Goal: Task Accomplishment & Management: Manage account settings

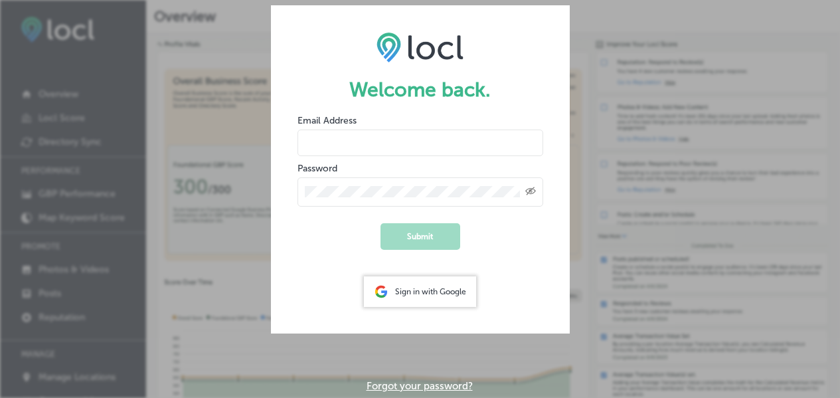
click at [214, 139] on div "Welcome back. Email Address Password Created with Sketch. Submit Sign in with G…" at bounding box center [420, 199] width 840 height 398
click at [416, 137] on input "email" at bounding box center [420, 142] width 246 height 27
click at [450, 161] on form "Welcome back. Email Address Password Created with Sketch. Submit Sign in with G…" at bounding box center [420, 169] width 299 height 328
click at [367, 141] on input "email" at bounding box center [420, 142] width 246 height 27
type input "[EMAIL_ADDRESS][DOMAIN_NAME]"
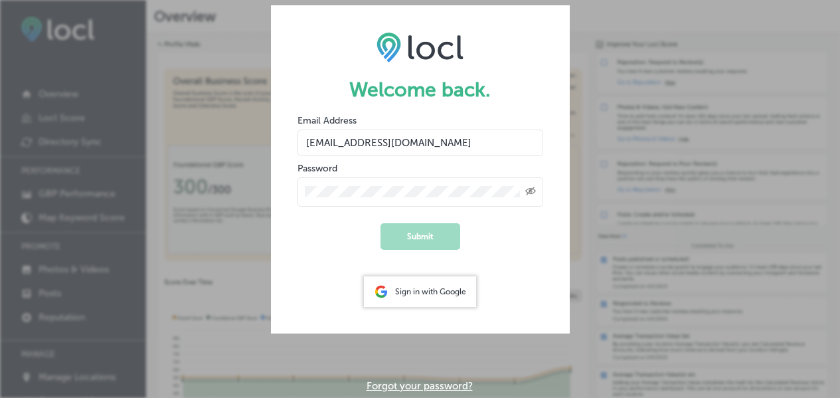
click at [458, 202] on div "Created with Sketch." at bounding box center [420, 191] width 246 height 29
click at [380, 223] on button "Submit" at bounding box center [420, 236] width 80 height 27
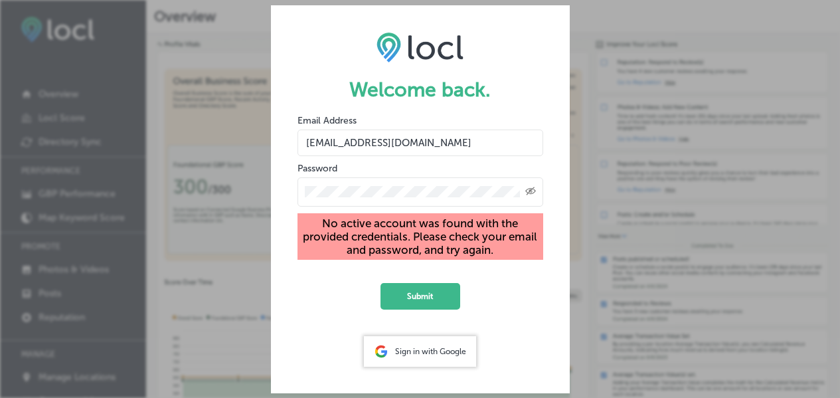
click at [391, 193] on div "Created with Sketch." at bounding box center [420, 191] width 246 height 29
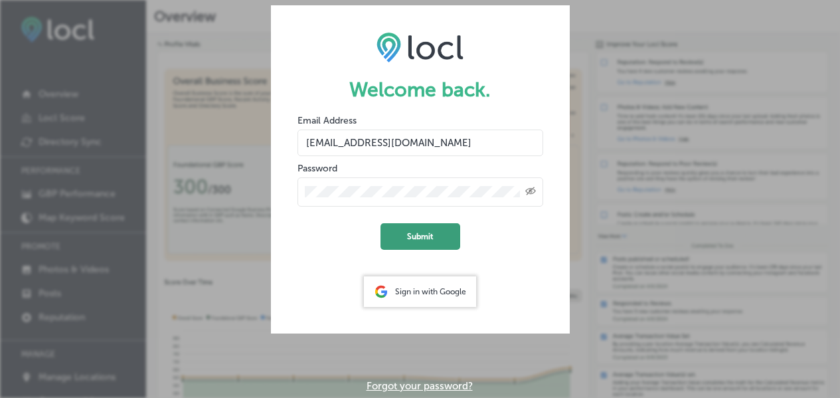
click at [420, 243] on button "Submit" at bounding box center [420, 236] width 80 height 27
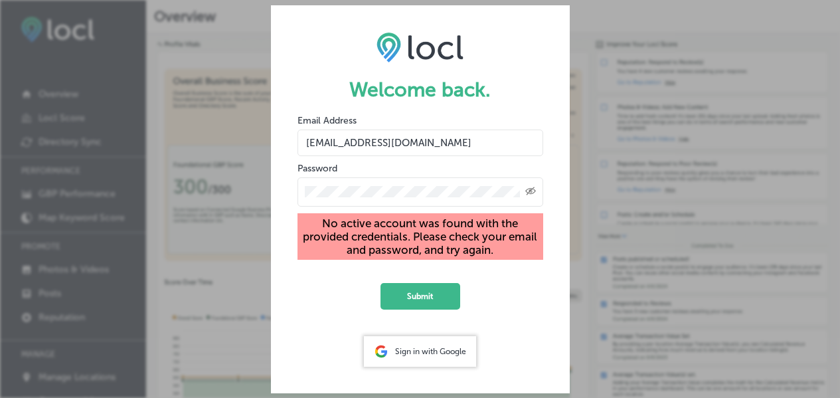
click at [447, 148] on input "[EMAIL_ADDRESS][DOMAIN_NAME]" at bounding box center [420, 142] width 246 height 27
click at [427, 355] on div "Sign in with Google" at bounding box center [420, 351] width 112 height 31
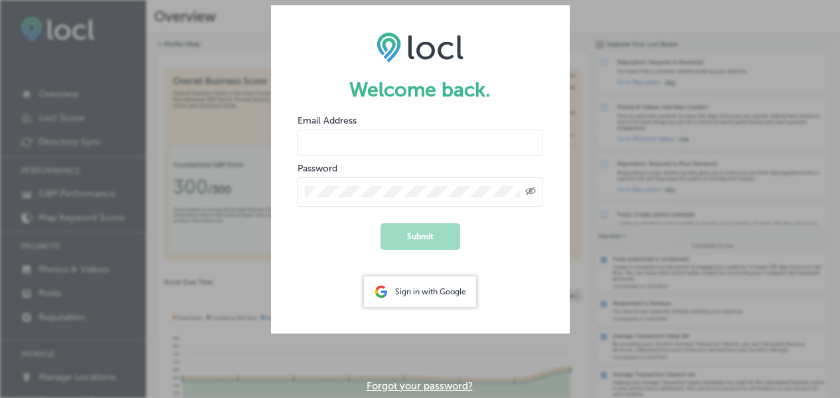
click at [377, 141] on input "email" at bounding box center [420, 142] width 246 height 27
type input "[EMAIL_ADDRESS][DOMAIN_NAME]"
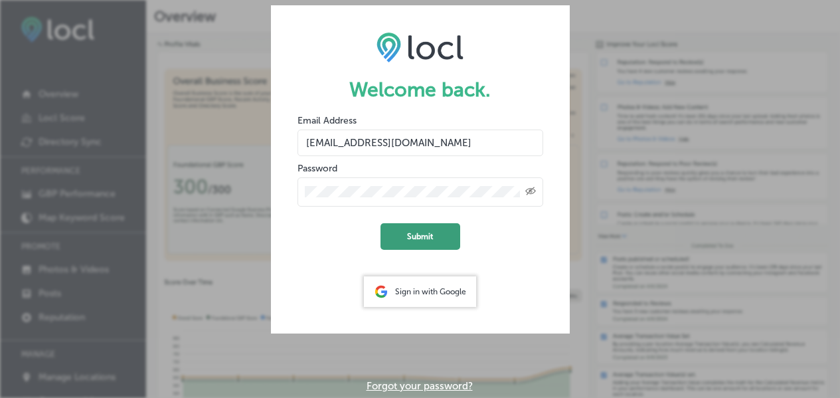
click at [421, 232] on button "Submit" at bounding box center [420, 236] width 80 height 27
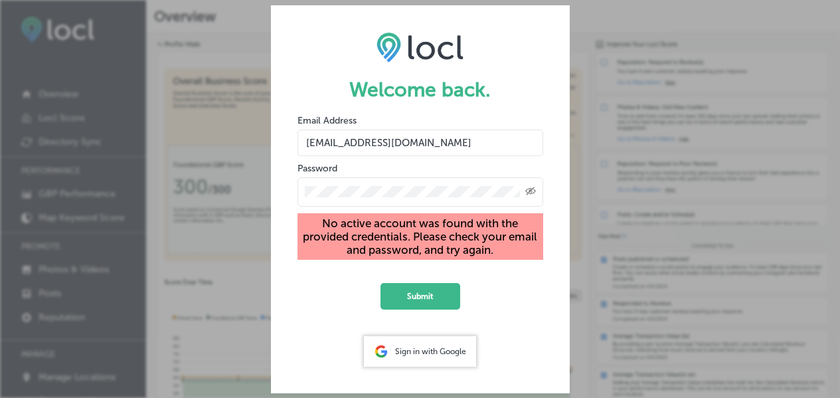
click at [429, 347] on div "Sign in with Google" at bounding box center [420, 351] width 112 height 31
